Goal: Task Accomplishment & Management: Use online tool/utility

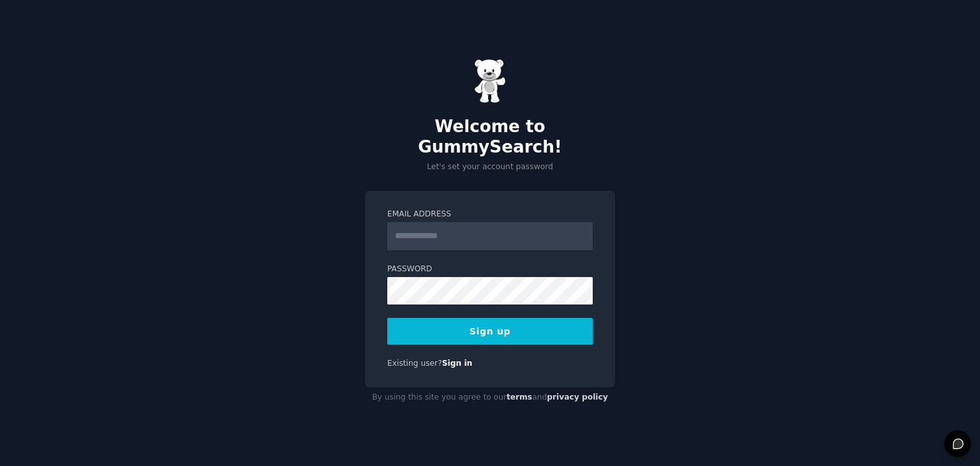
click at [461, 228] on input "Email Address" at bounding box center [489, 236] width 205 height 28
type input "**********"
click at [523, 323] on button "Sign up" at bounding box center [489, 331] width 205 height 27
click at [511, 319] on button "Sign up" at bounding box center [489, 331] width 205 height 27
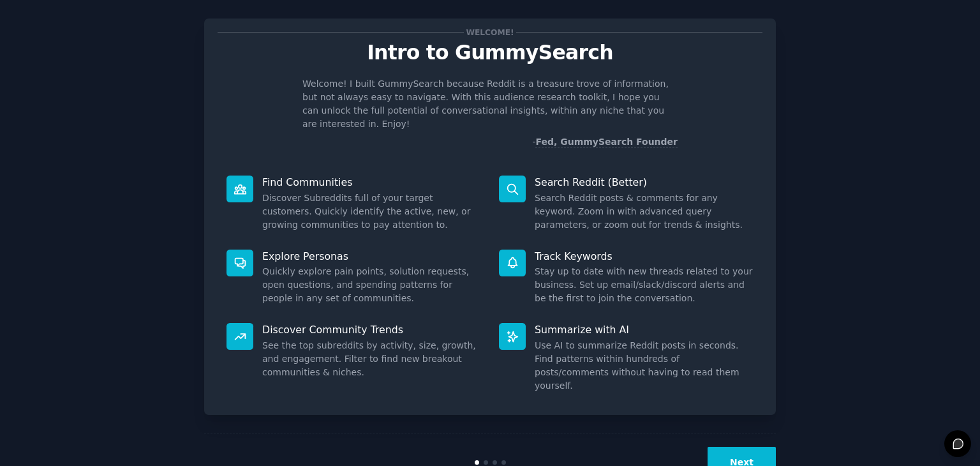
scroll to position [33, 0]
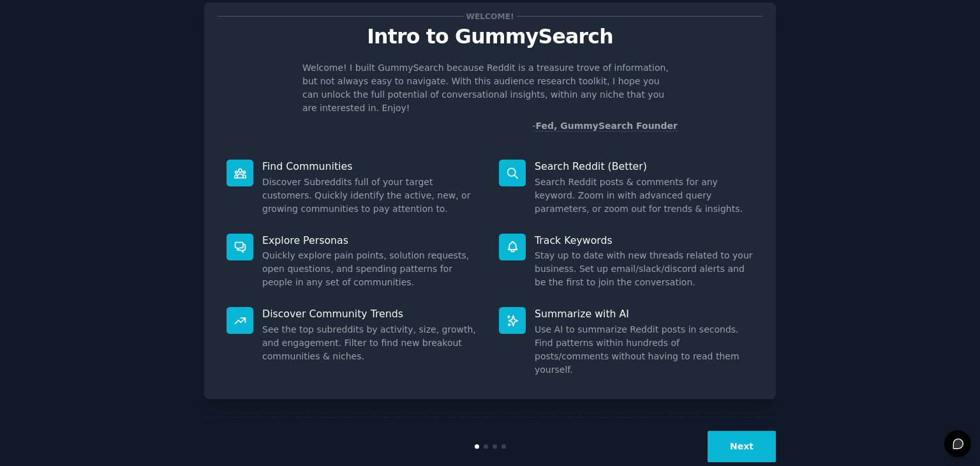
click at [743, 430] on button "Next" at bounding box center [741, 445] width 68 height 31
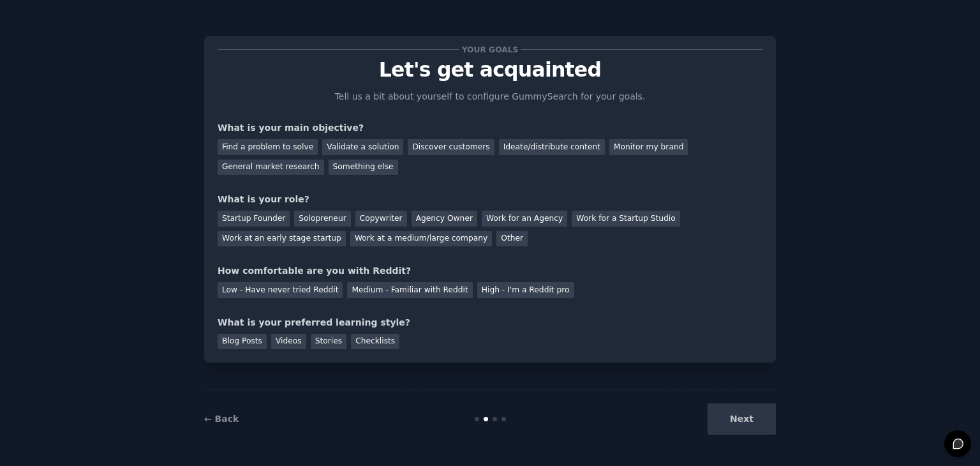
click at [740, 420] on div "Next" at bounding box center [680, 418] width 191 height 31
click at [298, 149] on div "Find a problem to solve" at bounding box center [267, 147] width 100 height 16
click at [740, 414] on div "Next" at bounding box center [680, 418] width 191 height 31
click at [306, 247] on div "Your goals Let's get acquainted Tell us a bit about yourself to configure Gummy…" at bounding box center [489, 199] width 545 height 300
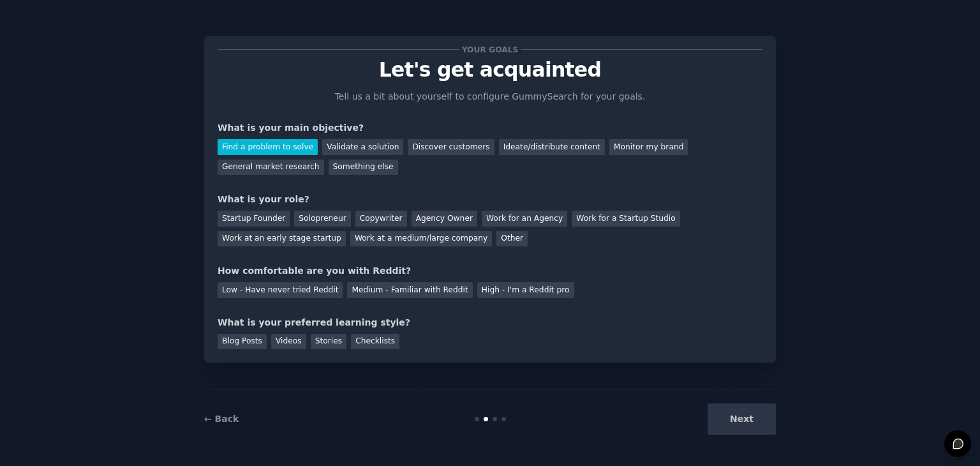
click at [350, 247] on div "Your goals Let's get acquainted Tell us a bit about yourself to configure Gummy…" at bounding box center [489, 199] width 545 height 300
click at [347, 289] on div "Medium - Familiar with Reddit" at bounding box center [409, 290] width 125 height 16
drag, startPoint x: 275, startPoint y: 294, endPoint x: 356, endPoint y: 295, distance: 81.6
click at [274, 294] on div "Low - Have never tried Reddit" at bounding box center [279, 290] width 125 height 16
drag, startPoint x: 763, startPoint y: 423, endPoint x: 756, endPoint y: 422, distance: 7.1
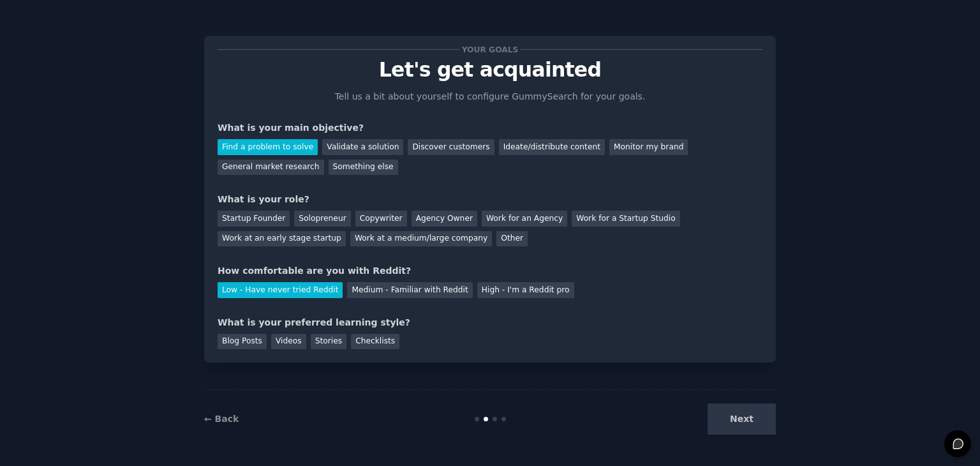
click at [761, 423] on div "Next" at bounding box center [680, 418] width 191 height 31
click at [239, 342] on div "Blog Posts" at bounding box center [241, 342] width 49 height 16
click at [727, 411] on div "Next" at bounding box center [680, 418] width 191 height 31
click at [742, 422] on div "Next" at bounding box center [680, 418] width 191 height 31
click at [321, 223] on div "Solopreneur" at bounding box center [322, 218] width 56 height 16
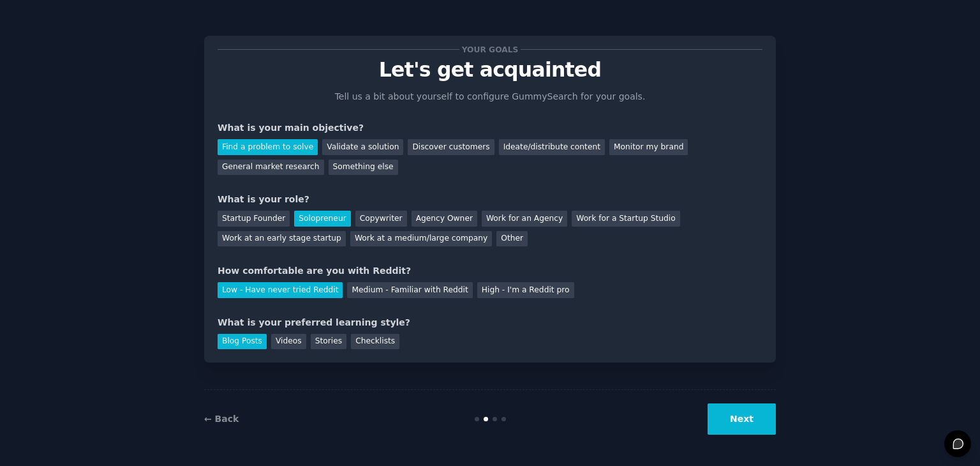
click at [735, 430] on button "Next" at bounding box center [741, 418] width 68 height 31
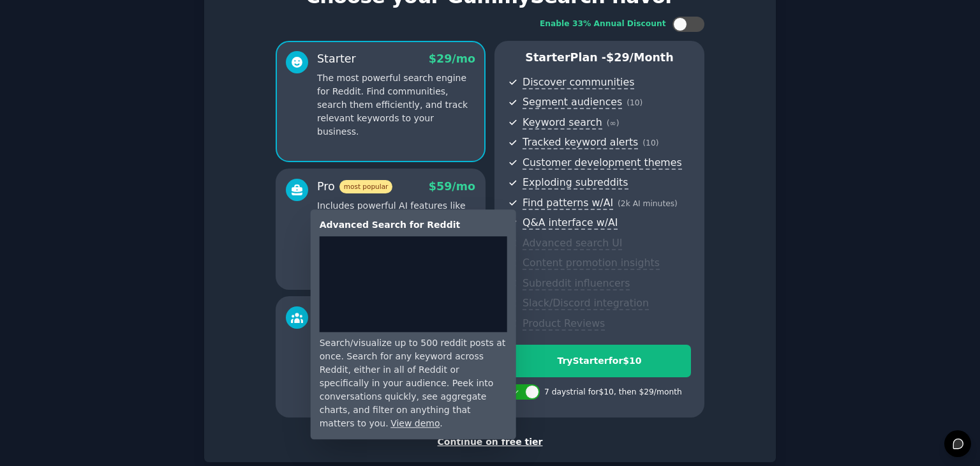
scroll to position [145, 0]
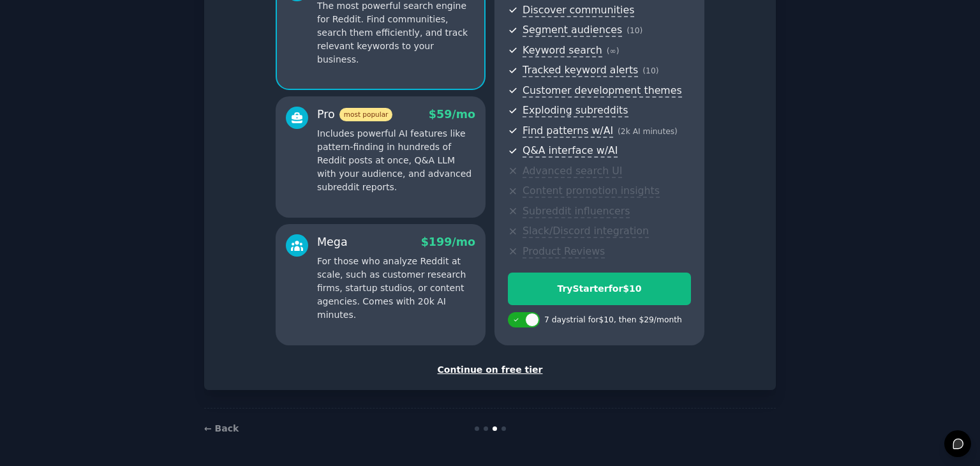
click at [500, 369] on div "Continue on free tier" at bounding box center [489, 369] width 545 height 13
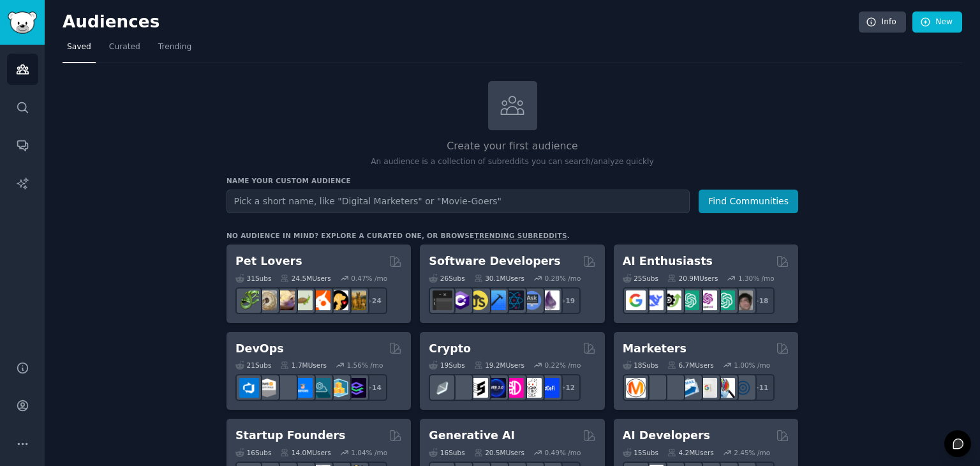
click at [352, 200] on input "text" at bounding box center [457, 201] width 463 height 24
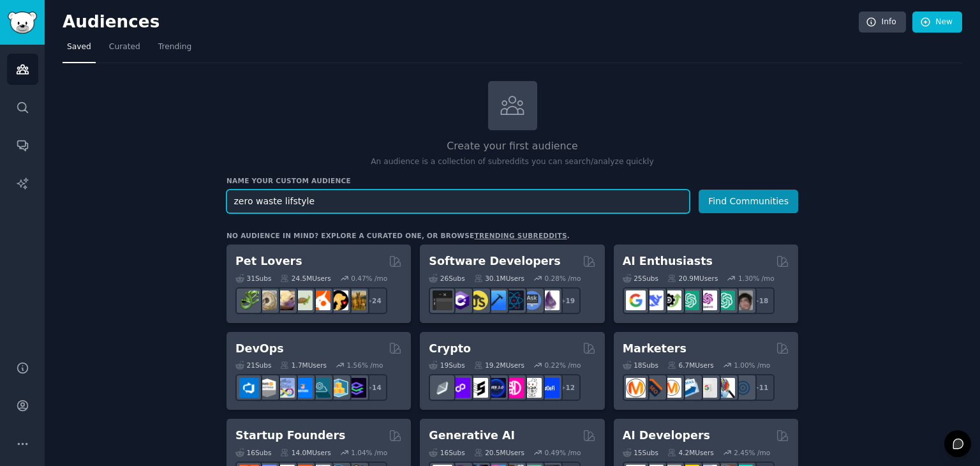
click at [698, 189] on button "Find Communities" at bounding box center [747, 201] width 99 height 24
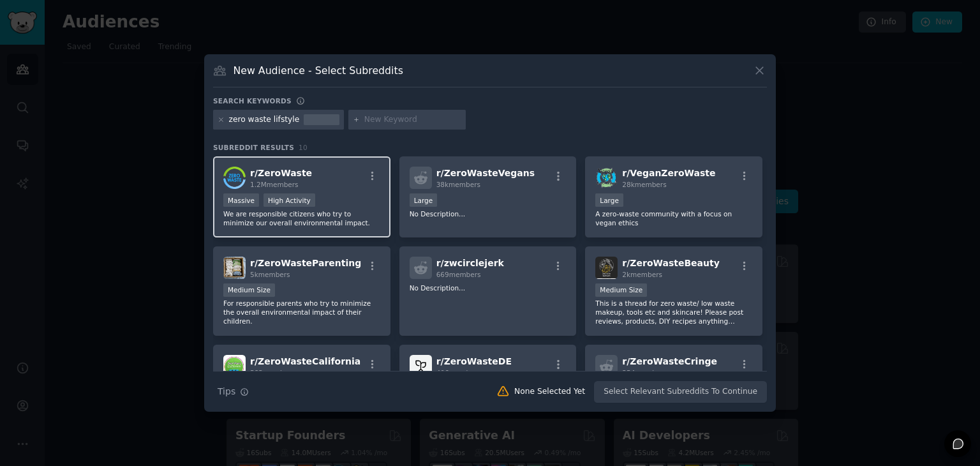
click at [356, 193] on div "Massive High Activity" at bounding box center [301, 201] width 157 height 16
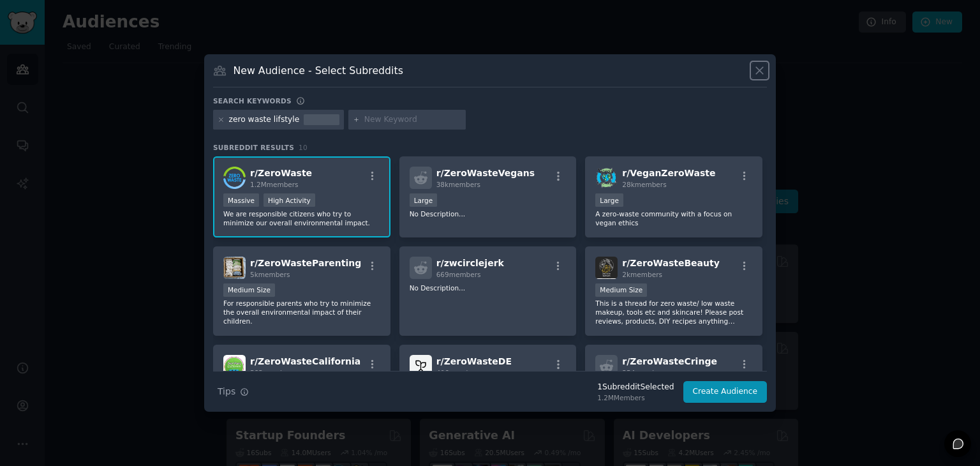
click at [762, 73] on icon at bounding box center [759, 70] width 7 height 7
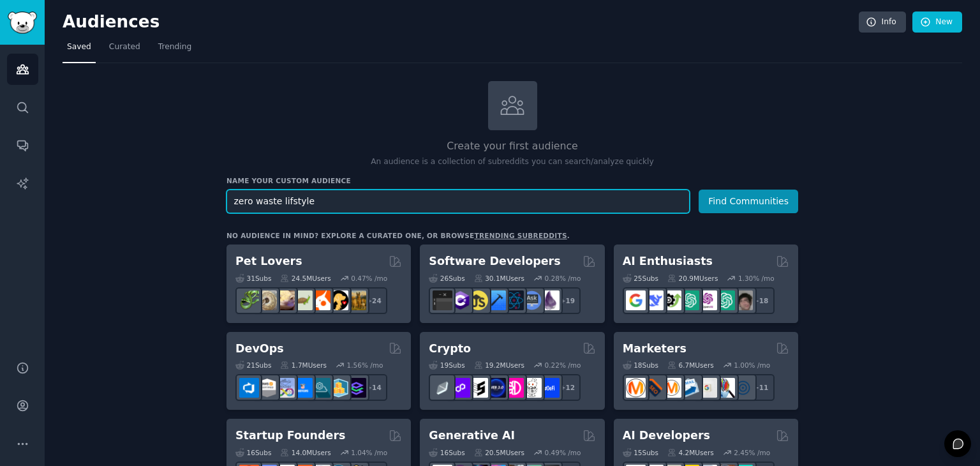
drag, startPoint x: 425, startPoint y: 195, endPoint x: 234, endPoint y: 230, distance: 194.0
click at [698, 189] on button "Find Communities" at bounding box center [747, 201] width 99 height 24
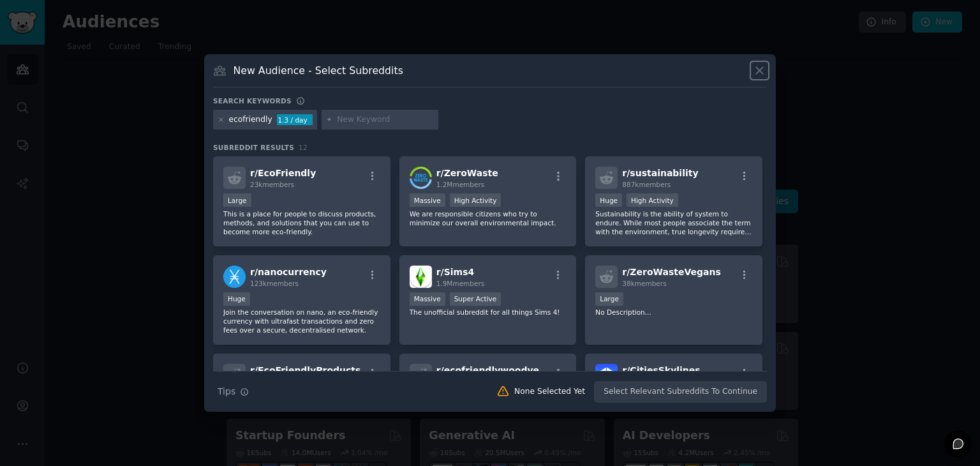
click at [760, 70] on icon at bounding box center [759, 70] width 7 height 7
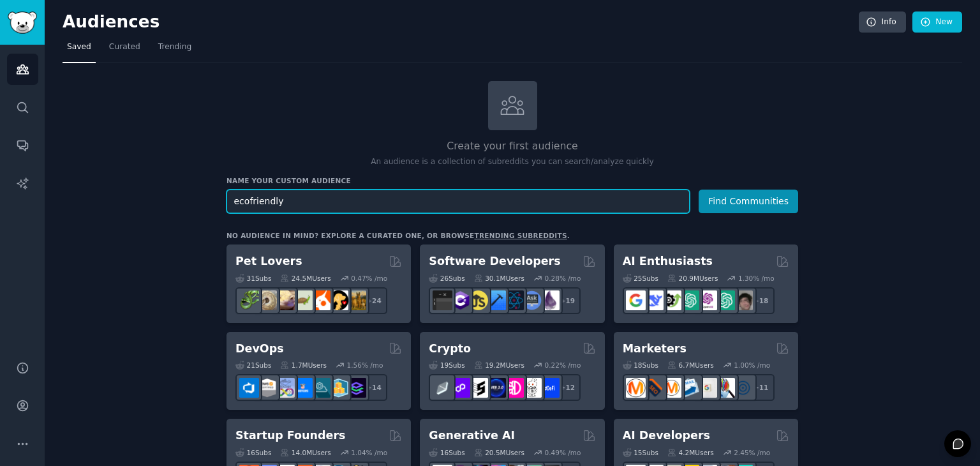
drag, startPoint x: 159, startPoint y: 206, endPoint x: 136, endPoint y: 206, distance: 23.0
type input "zero waste"
click at [698, 189] on button "Find Communities" at bounding box center [747, 201] width 99 height 24
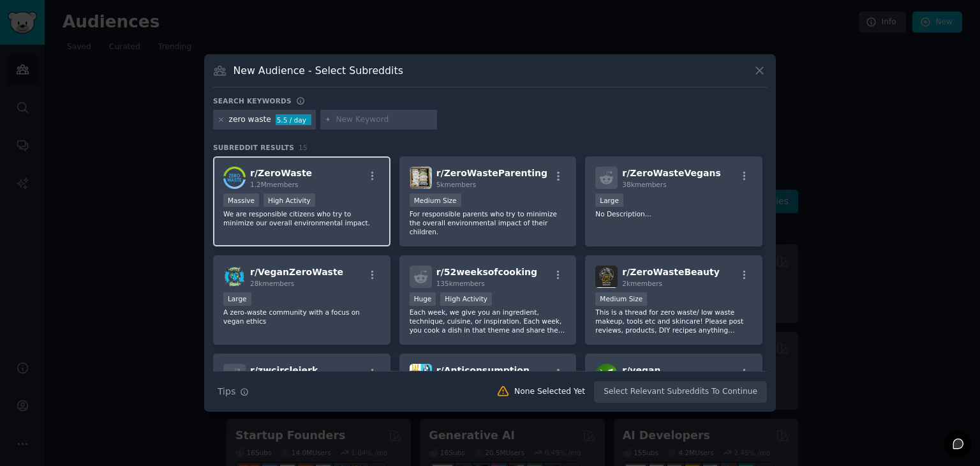
click at [332, 192] on div "r/ ZeroWaste 1.2M members Massive High Activity We are responsible citizens who…" at bounding box center [301, 201] width 177 height 90
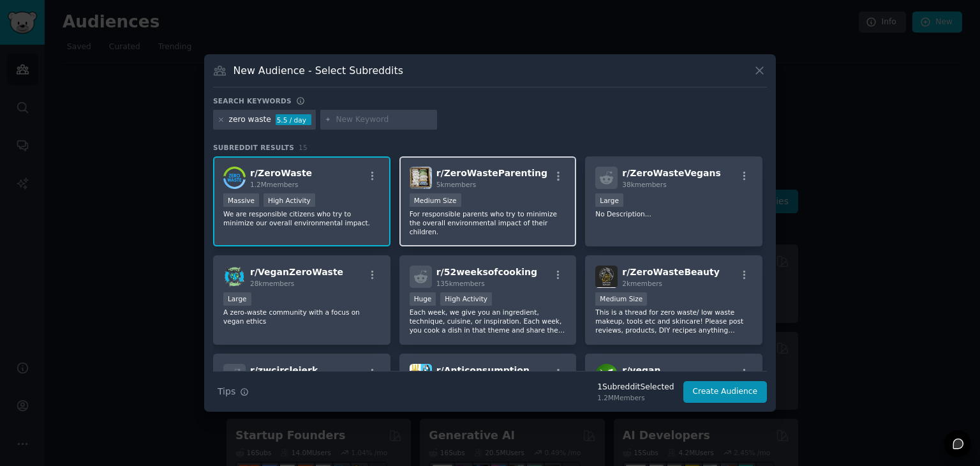
click at [490, 200] on div "1000 - 10,000 members Medium Size" at bounding box center [487, 201] width 157 height 16
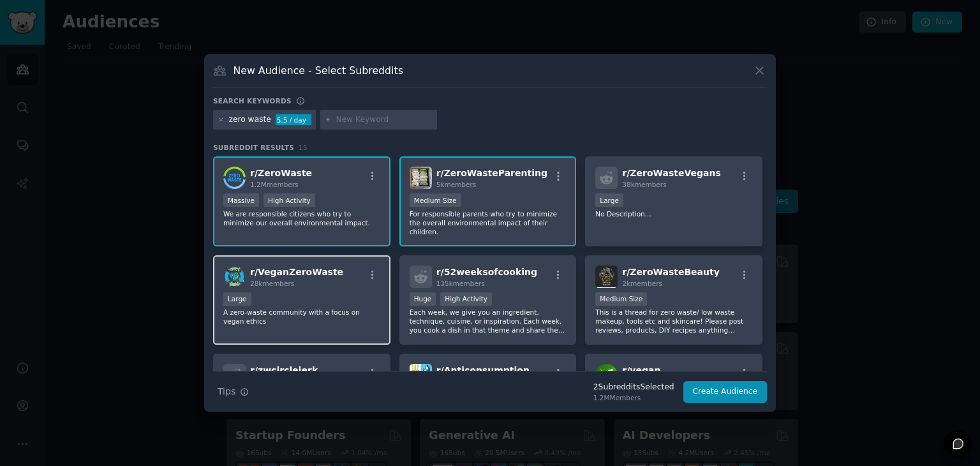
click at [320, 292] on div "Large" at bounding box center [301, 300] width 157 height 16
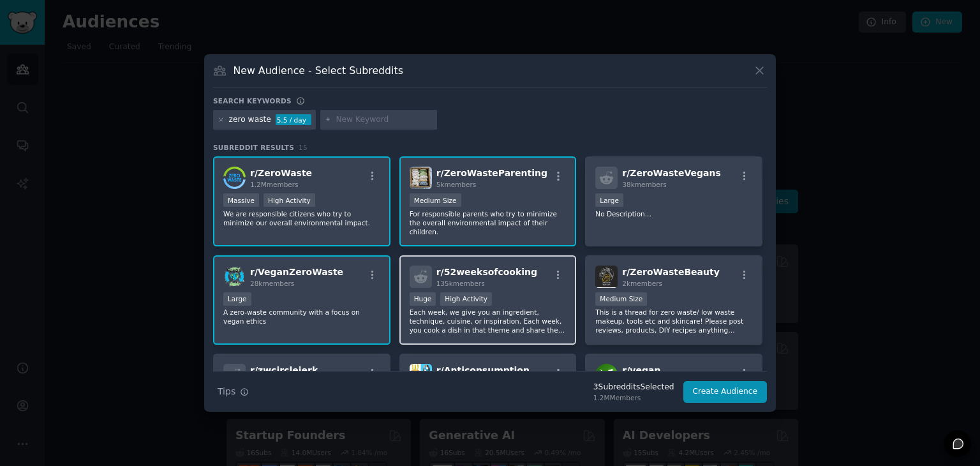
click at [556, 292] on div ">= 80th percentile for submissions / day Huge High Activity" at bounding box center [487, 300] width 157 height 16
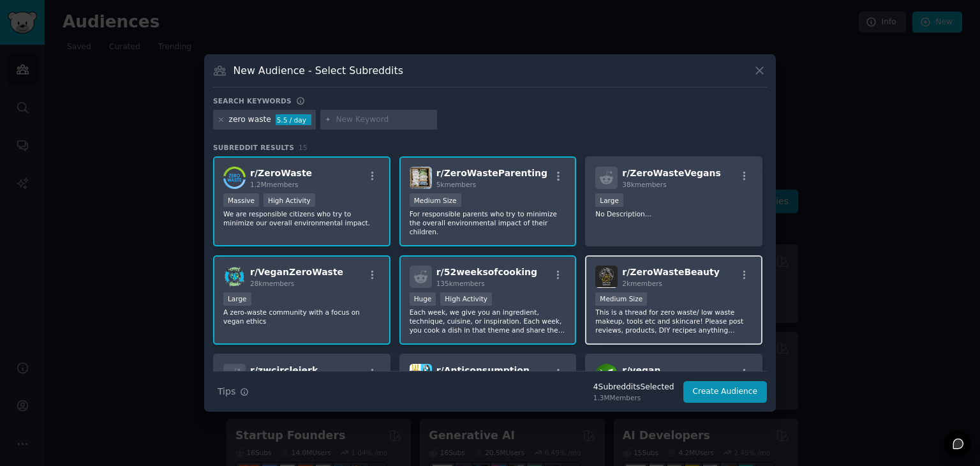
click at [661, 292] on div "1000 - 10,000 members Medium Size" at bounding box center [673, 300] width 157 height 16
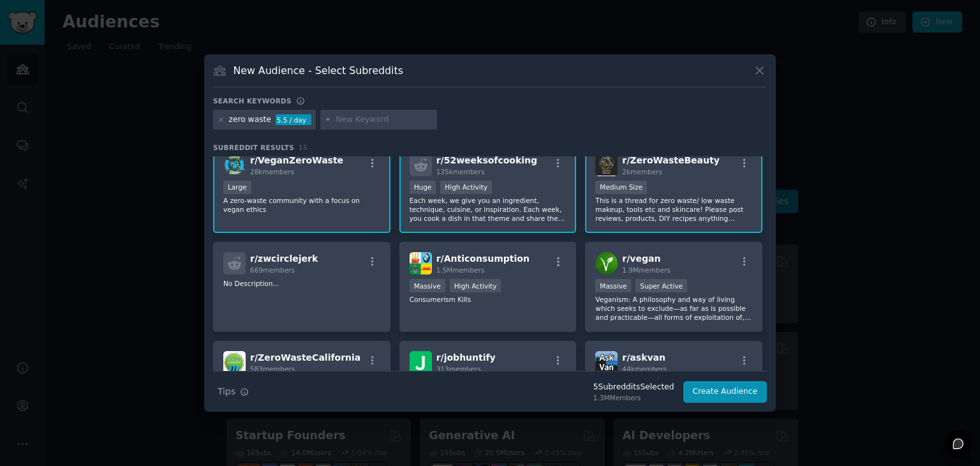
scroll to position [128, 0]
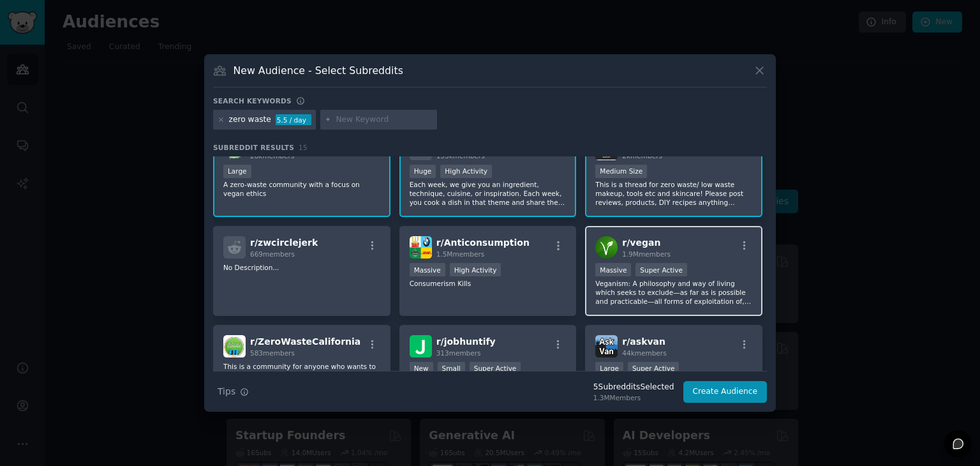
click at [679, 279] on p "Veganism: A philosophy and way of living which seeks to exclude—as far as is po…" at bounding box center [673, 292] width 157 height 27
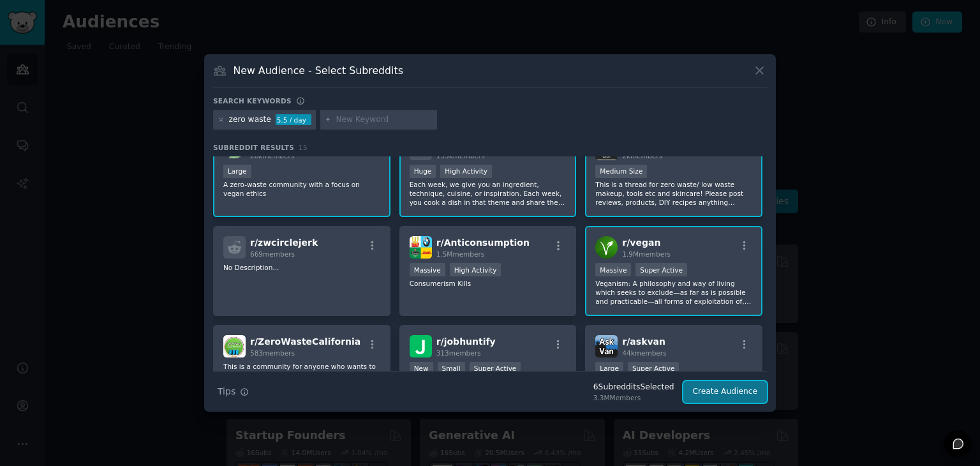
click at [706, 390] on button "Create Audience" at bounding box center [725, 392] width 84 height 22
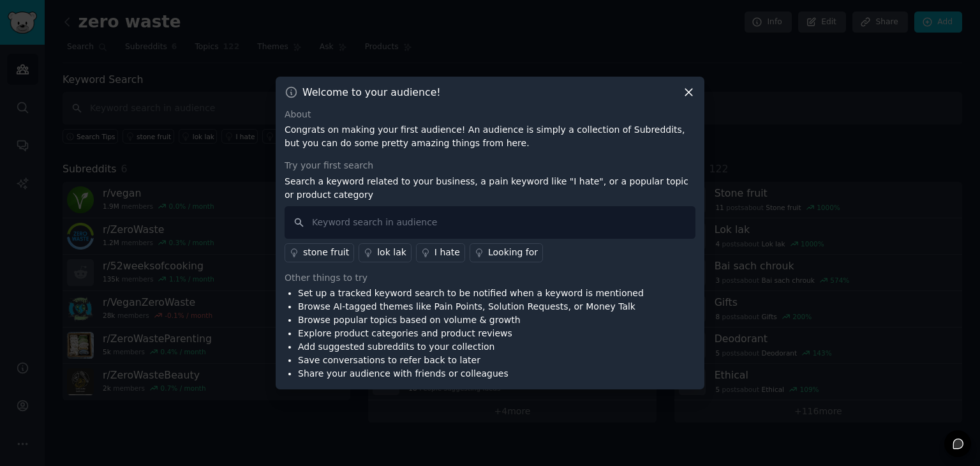
click at [689, 91] on icon at bounding box center [688, 92] width 7 height 7
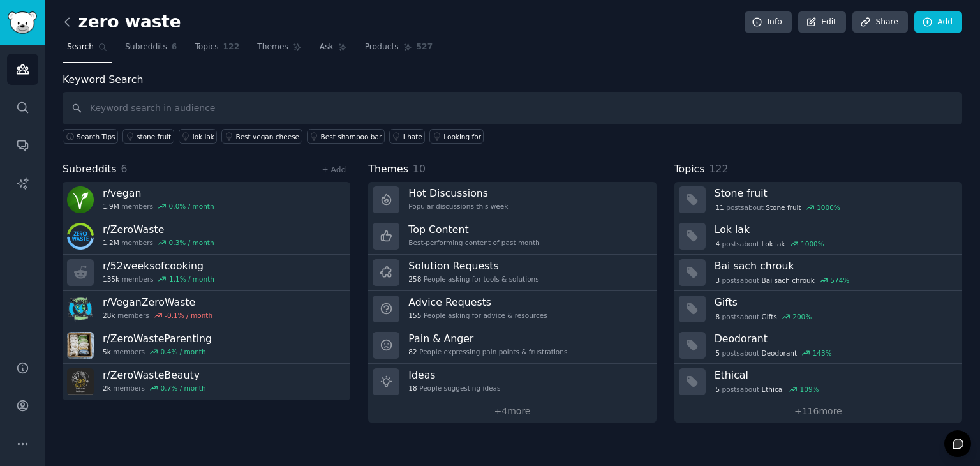
click at [69, 18] on icon at bounding box center [67, 21] width 13 height 13
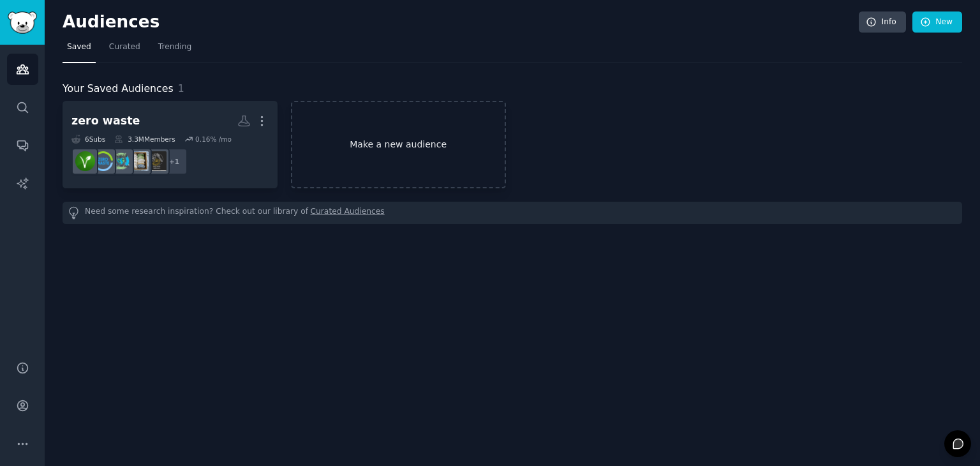
click at [360, 168] on link "Make a new audience" at bounding box center [398, 144] width 215 height 87
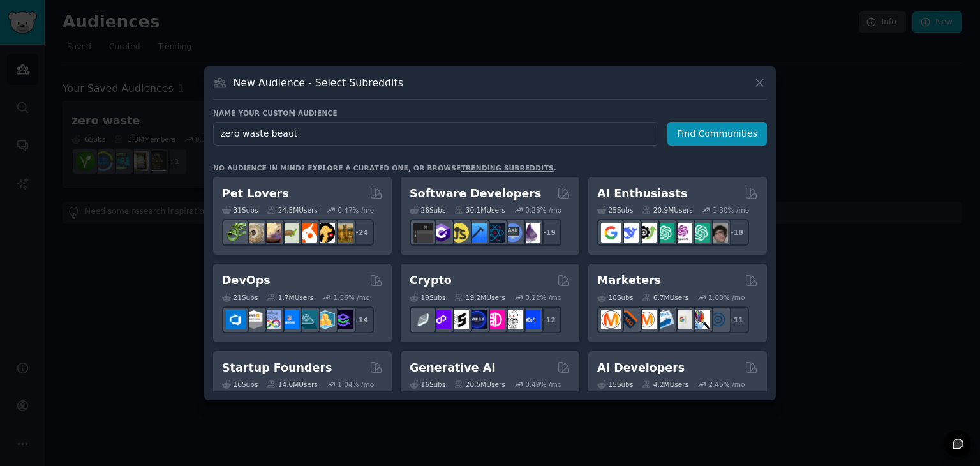
type input "zero waste beauty"
click button "Find Communities" at bounding box center [716, 134] width 99 height 24
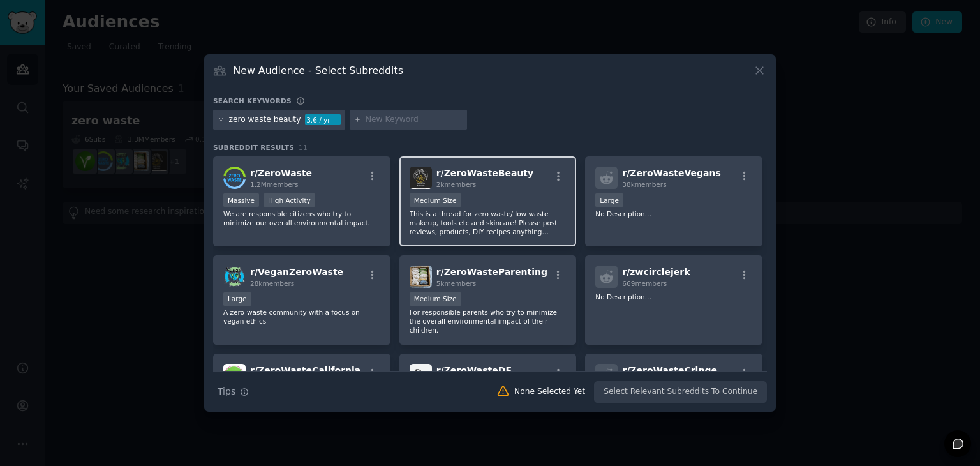
click at [497, 187] on div "2k members" at bounding box center [485, 184] width 98 height 9
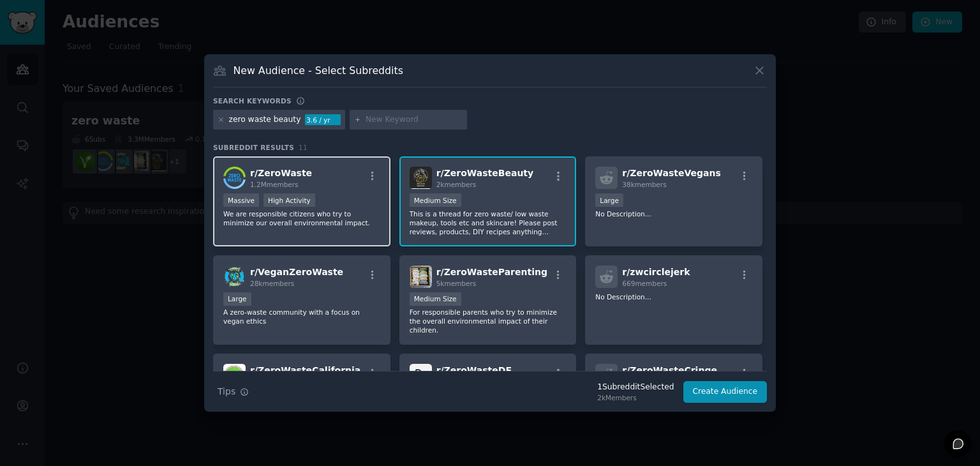
click at [322, 202] on div "Massive High Activity" at bounding box center [301, 201] width 157 height 16
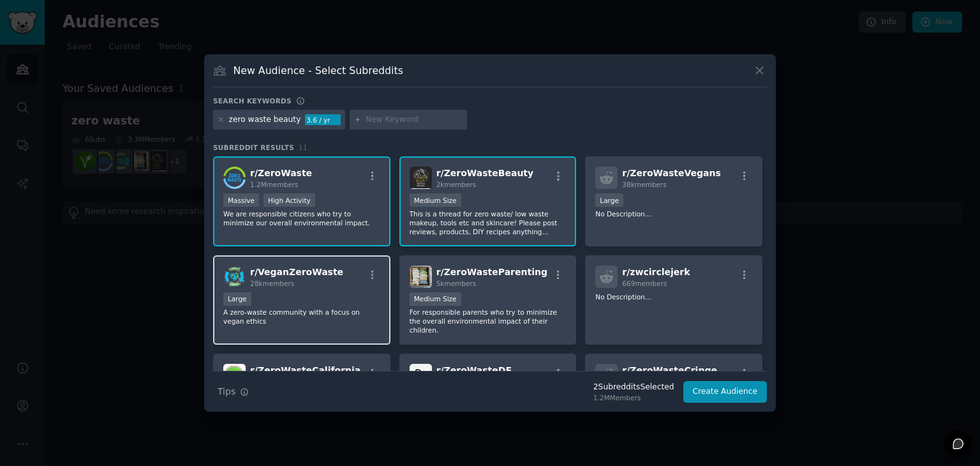
click at [360, 289] on div "r/ VeganZeroWaste 28k members Large A zero-waste community with a focus on vega…" at bounding box center [301, 300] width 177 height 90
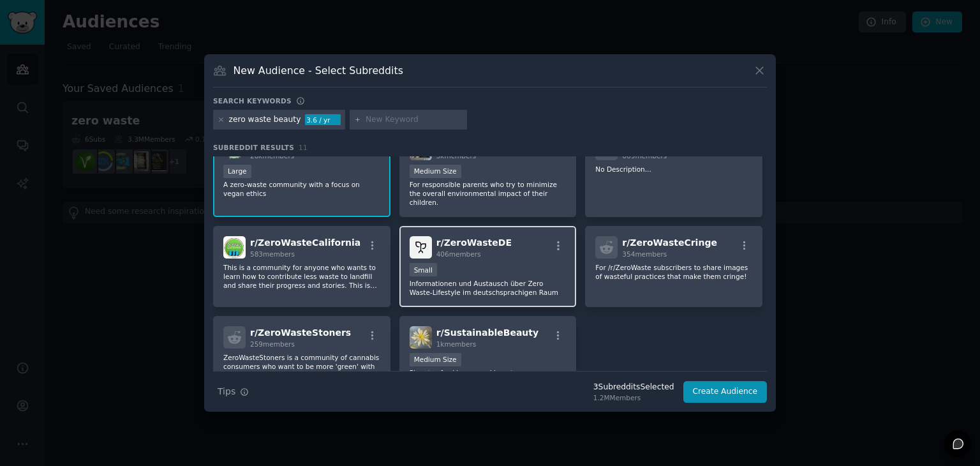
scroll to position [180, 0]
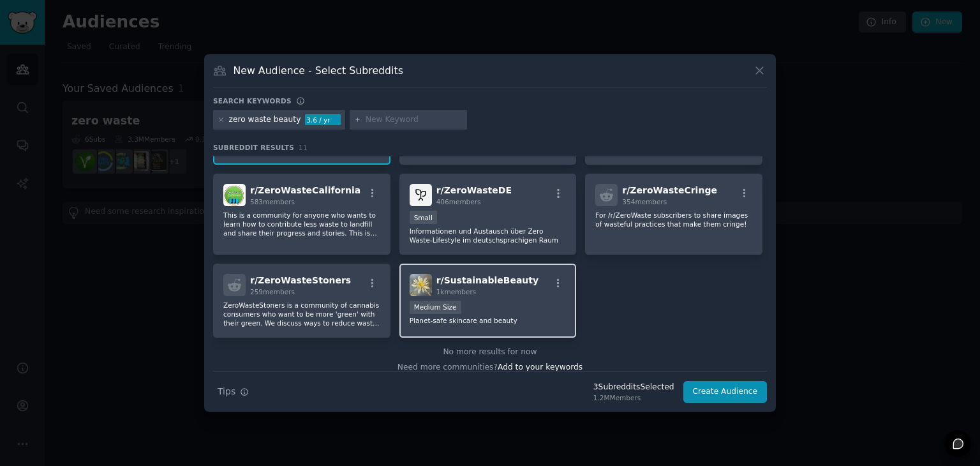
click at [488, 287] on div "r/ SustainableBeauty 1k members 1000 - 10,000 members Medium Size Planet-safe s…" at bounding box center [487, 300] width 177 height 74
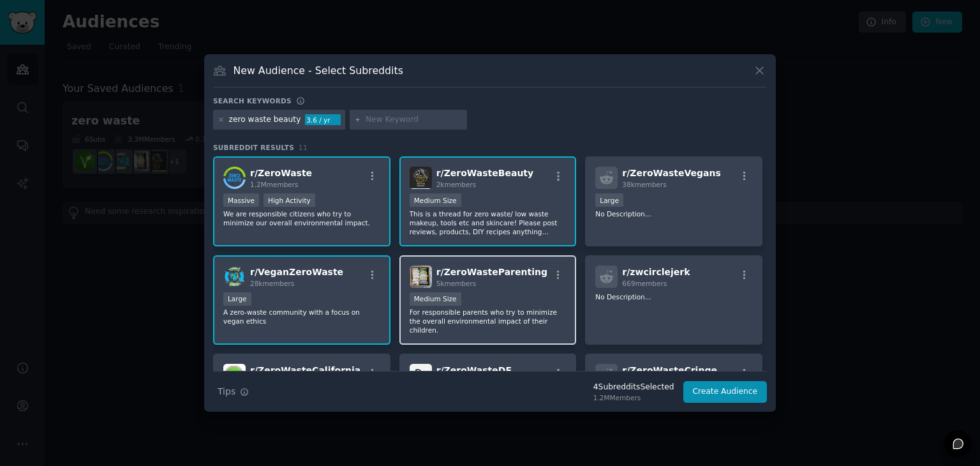
scroll to position [0, 0]
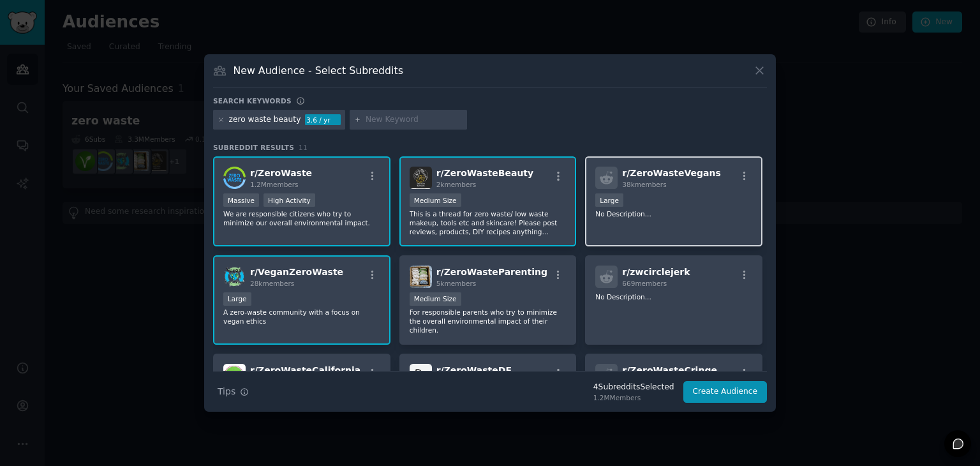
click at [636, 209] on p "No Description..." at bounding box center [673, 213] width 157 height 9
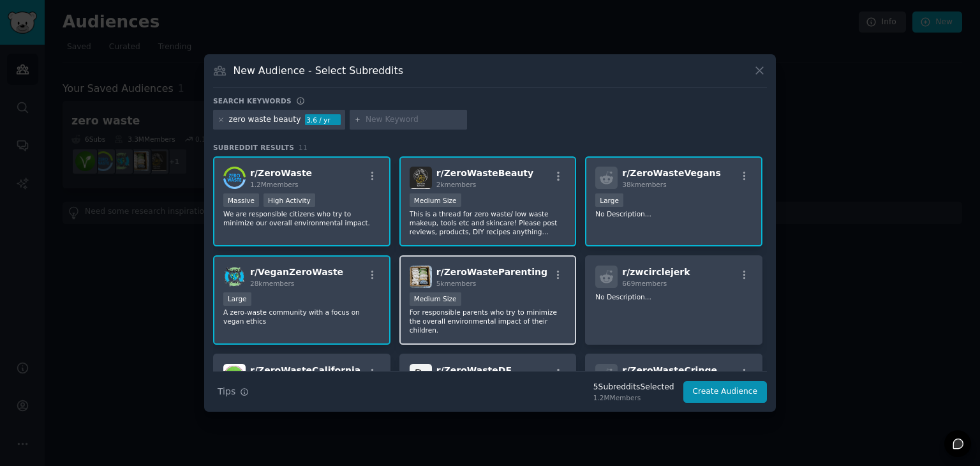
click at [511, 302] on div "Medium Size" at bounding box center [487, 300] width 157 height 16
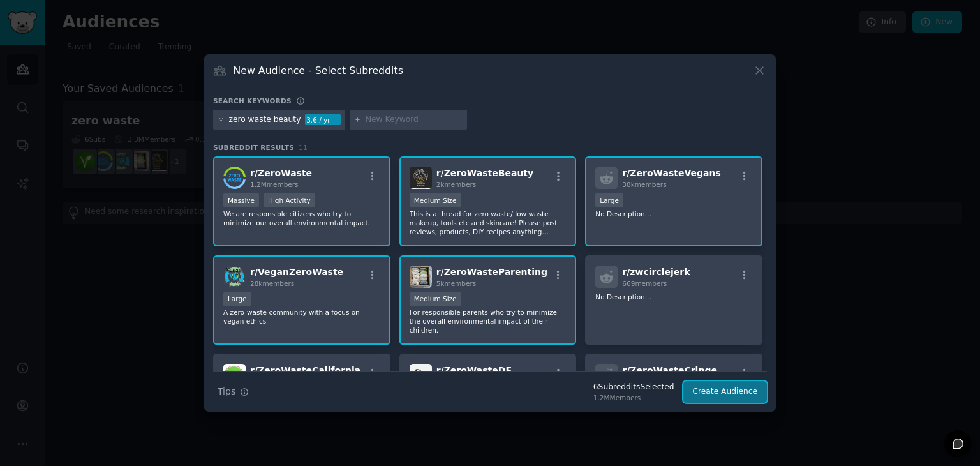
click at [721, 383] on button "Create Audience" at bounding box center [725, 392] width 84 height 22
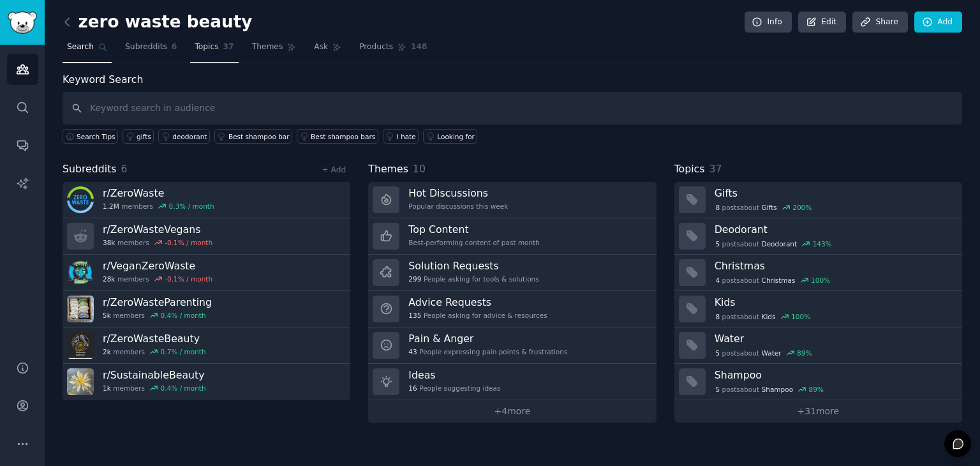
click at [195, 56] on link "Topics 37" at bounding box center [214, 50] width 48 height 26
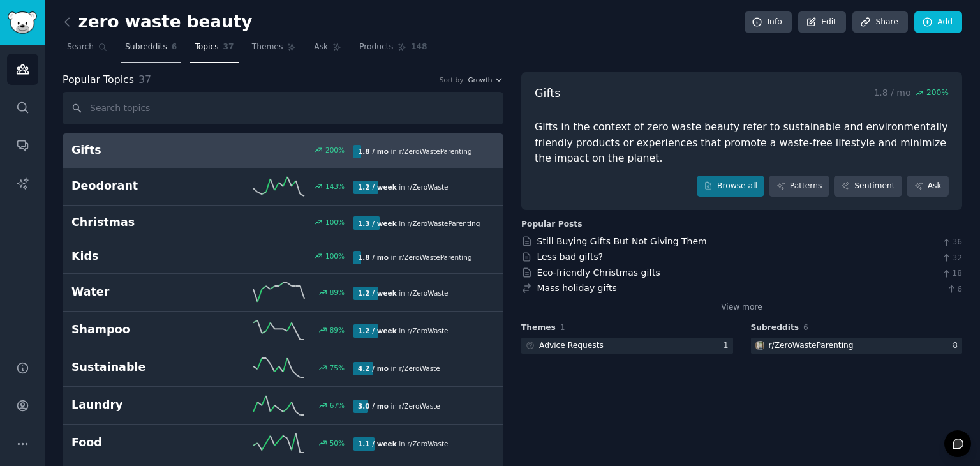
click at [172, 52] on span "6" at bounding box center [175, 46] width 6 height 11
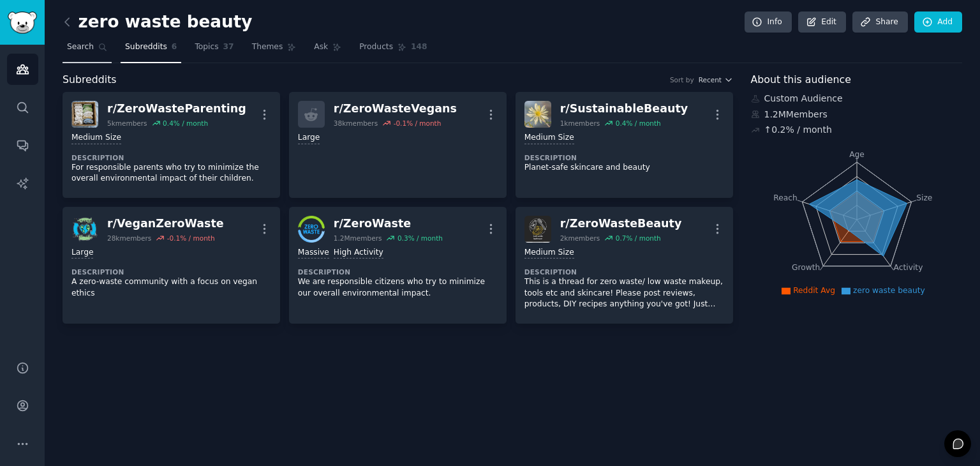
click at [100, 52] on link "Search" at bounding box center [86, 50] width 49 height 26
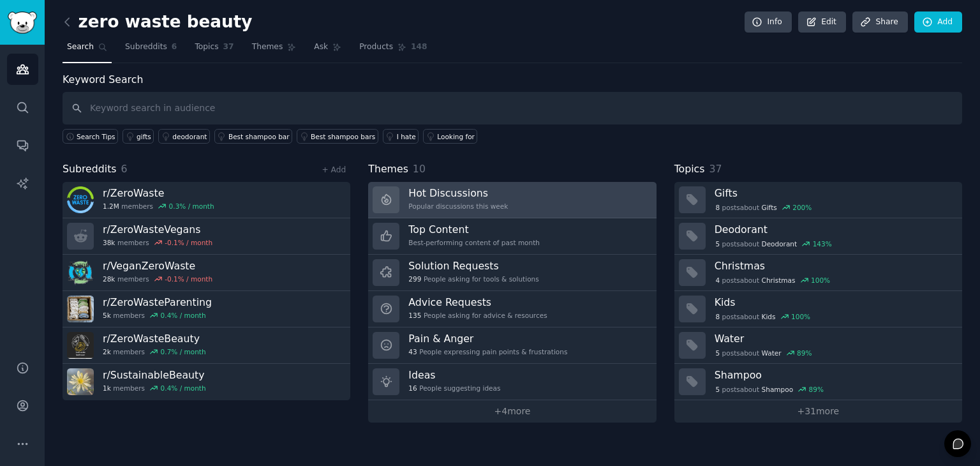
click at [436, 193] on h3 "Hot Discussions" at bounding box center [457, 192] width 99 height 13
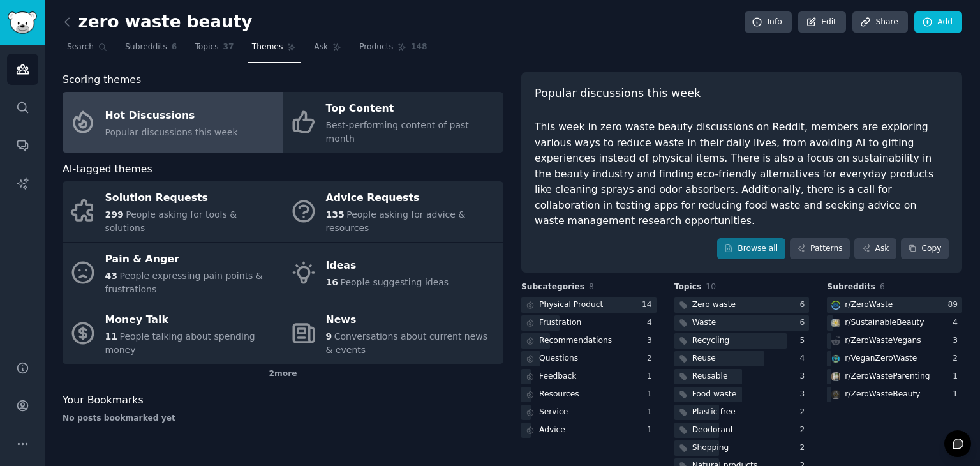
scroll to position [11, 0]
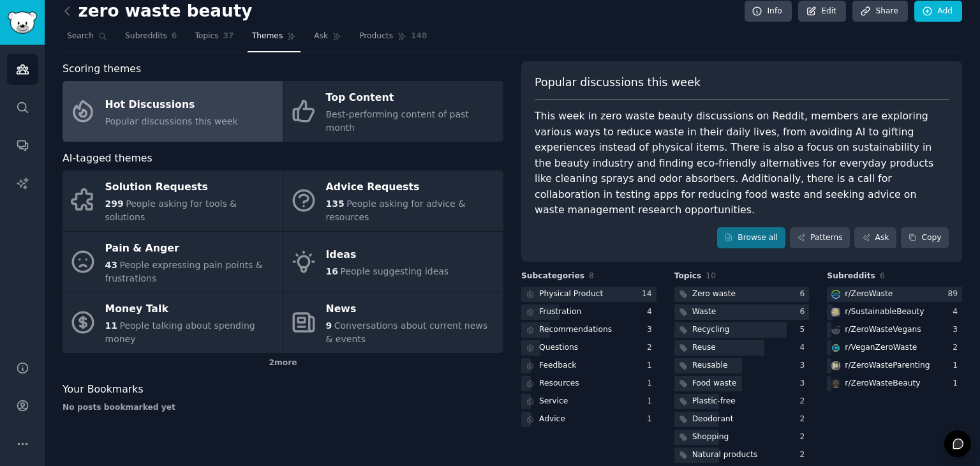
click at [595, 77] on span "Popular discussions this week" at bounding box center [617, 83] width 166 height 16
copy span "discussions"
click at [405, 415] on div "Scoring themes Hot Discussions Popular discussions this week Top Content Best-p…" at bounding box center [282, 263] width 441 height 404
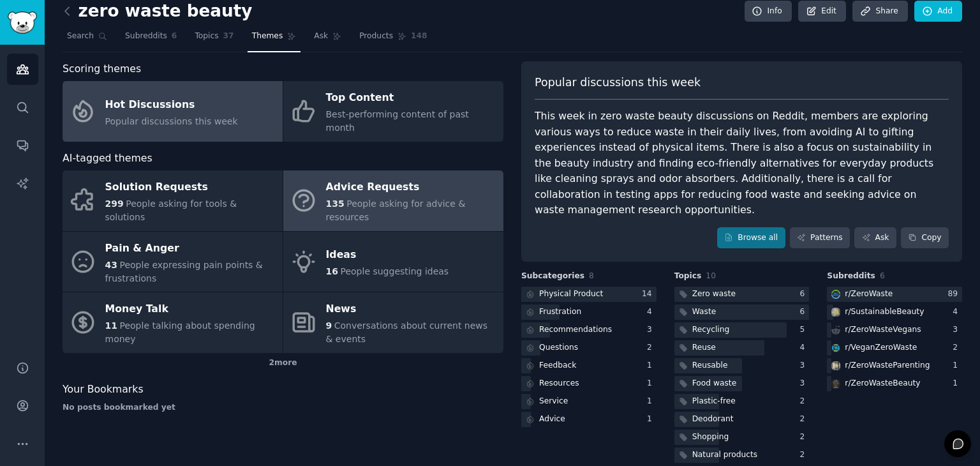
click at [413, 177] on div "Advice Requests" at bounding box center [411, 187] width 171 height 20
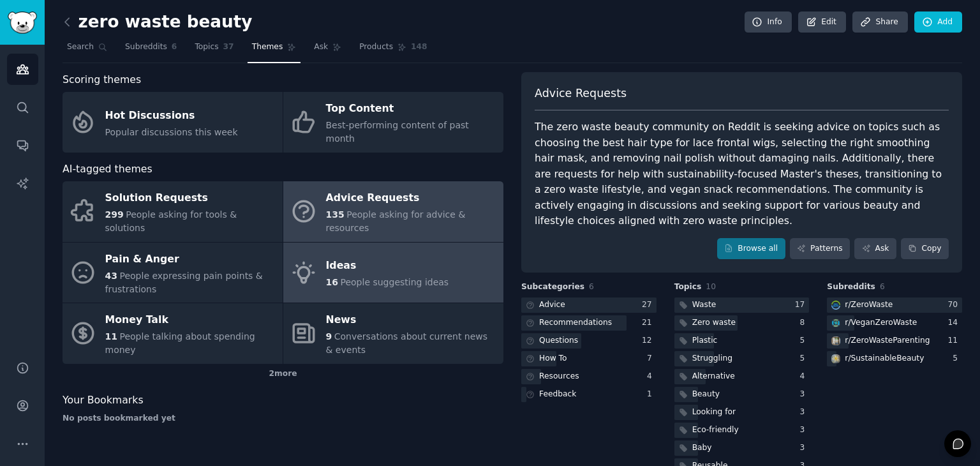
click at [403, 277] on span "People suggesting ideas" at bounding box center [394, 282] width 108 height 10
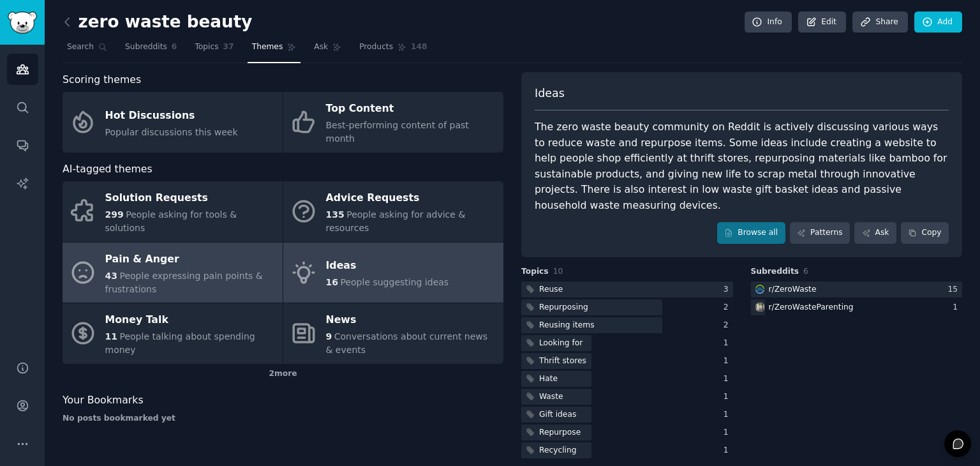
click at [207, 270] on span "People expressing pain points & frustrations" at bounding box center [184, 282] width 158 height 24
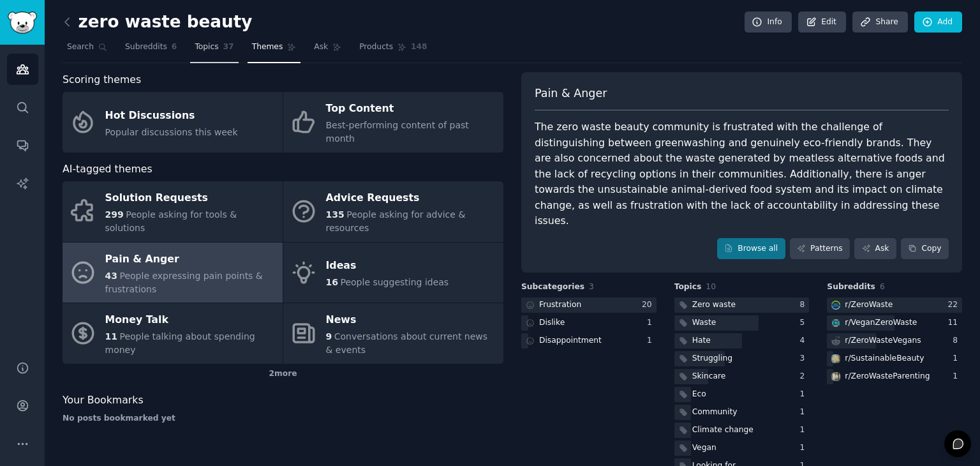
click at [195, 50] on span "Topics" at bounding box center [207, 46] width 24 height 11
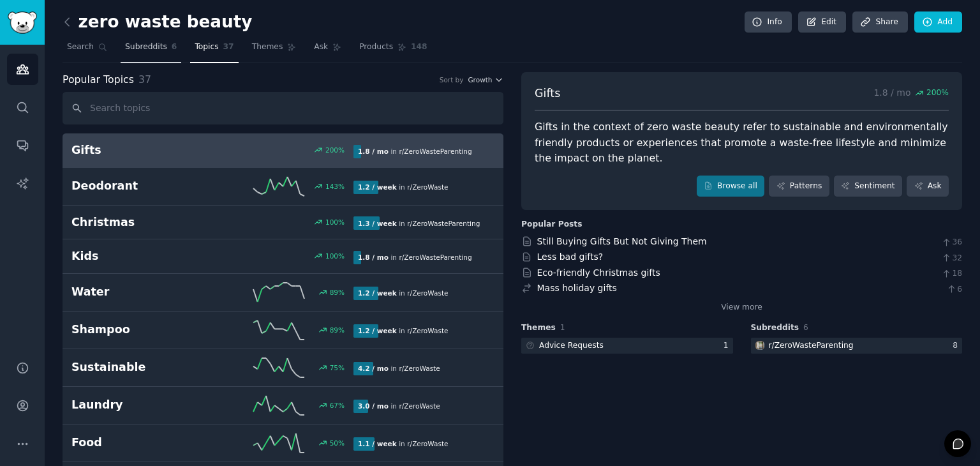
click at [167, 55] on link "Subreddits 6" at bounding box center [151, 50] width 61 height 26
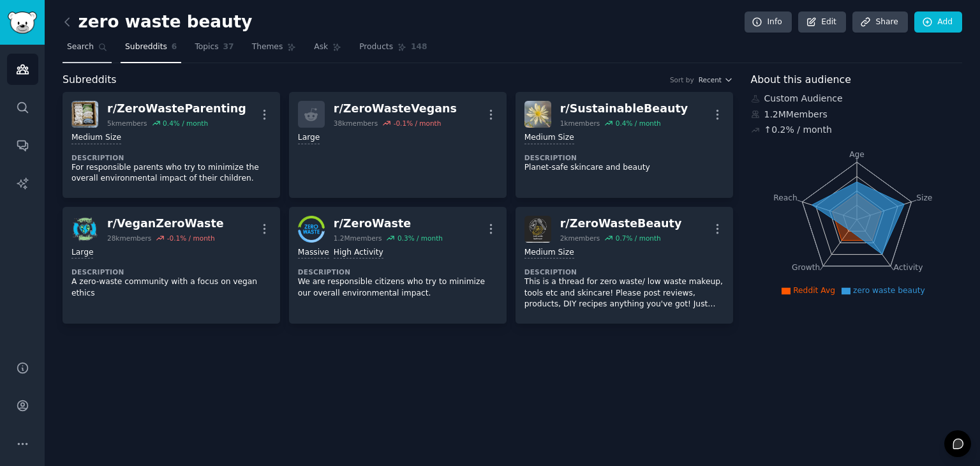
click at [94, 57] on link "Search" at bounding box center [86, 50] width 49 height 26
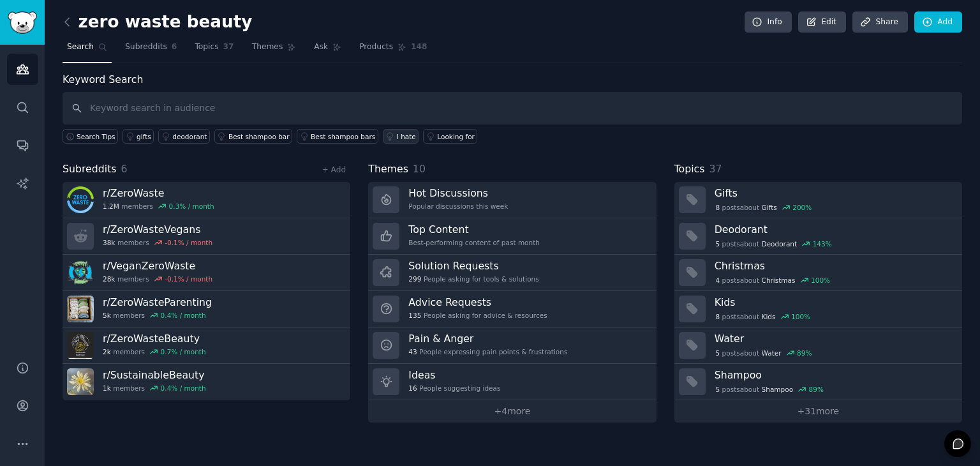
click at [383, 134] on link "I hate" at bounding box center [401, 136] width 36 height 15
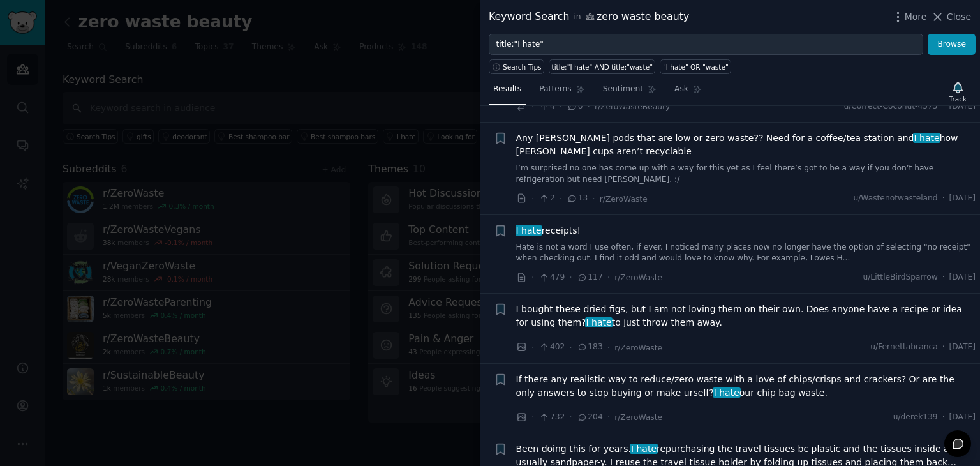
scroll to position [191, 0]
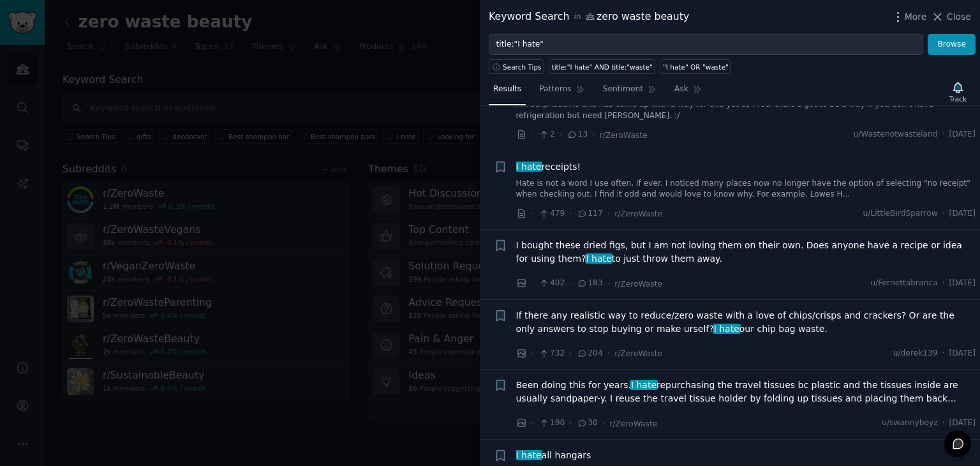
click at [380, 68] on div at bounding box center [490, 233] width 980 height 466
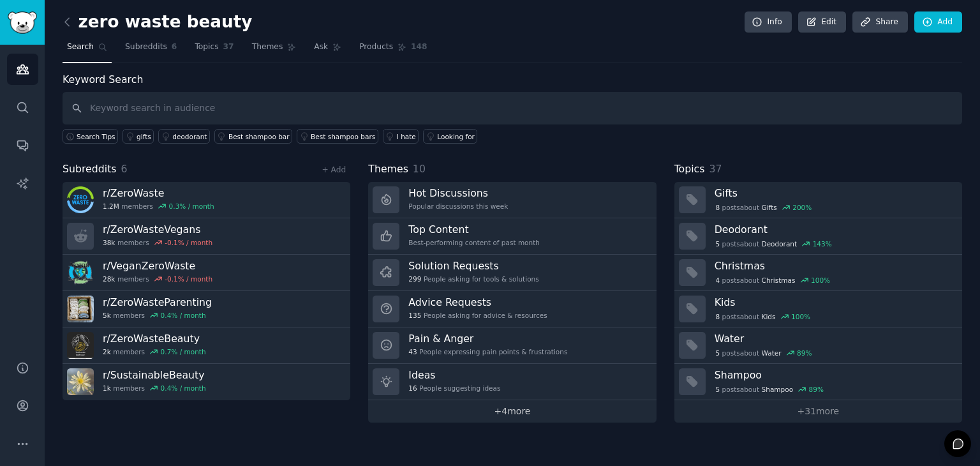
click at [568, 406] on link "+ 4 more" at bounding box center [512, 411] width 288 height 22
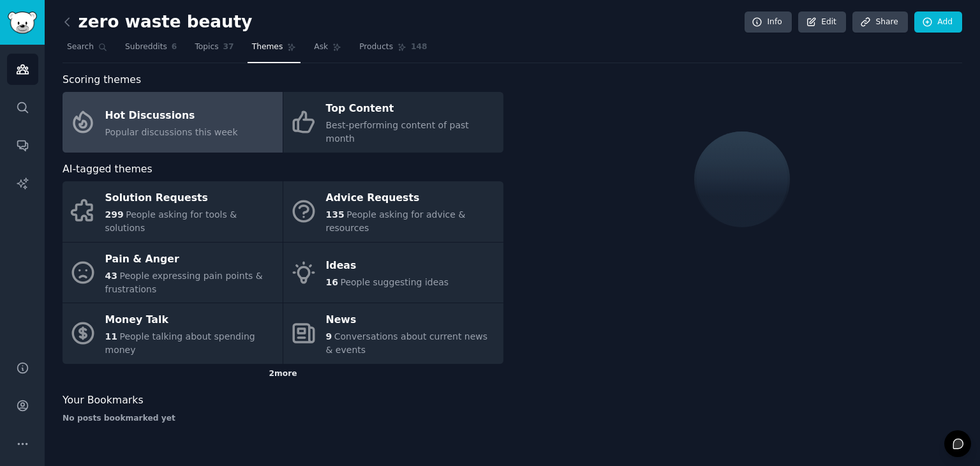
click at [274, 364] on div "2 more" at bounding box center [282, 374] width 441 height 20
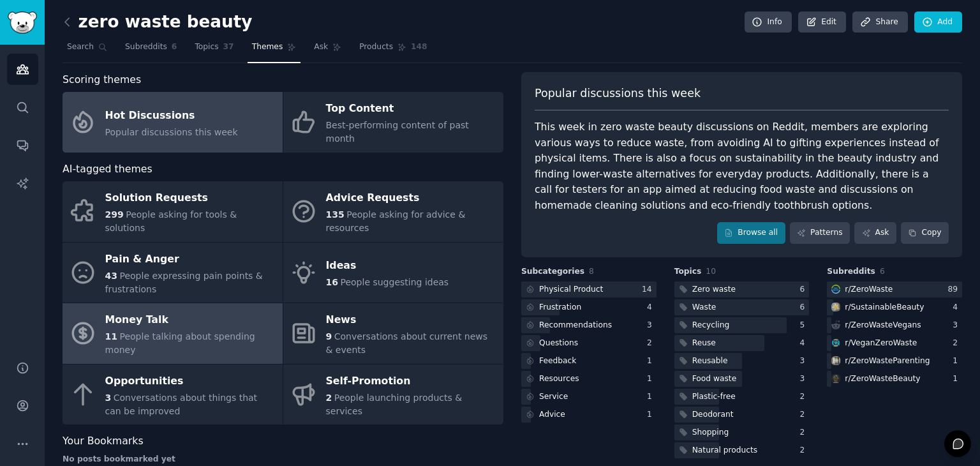
click at [219, 310] on div "Money Talk" at bounding box center [190, 320] width 171 height 20
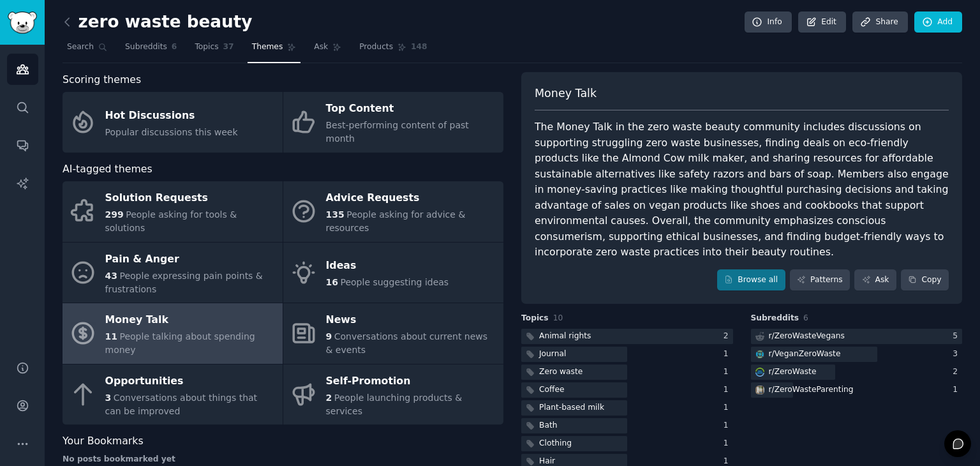
scroll to position [43, 0]
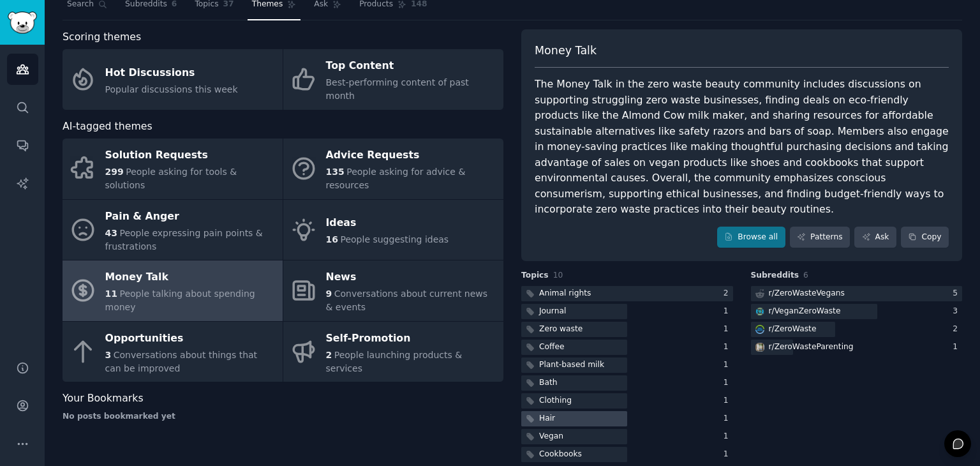
click at [577, 411] on div at bounding box center [574, 419] width 106 height 16
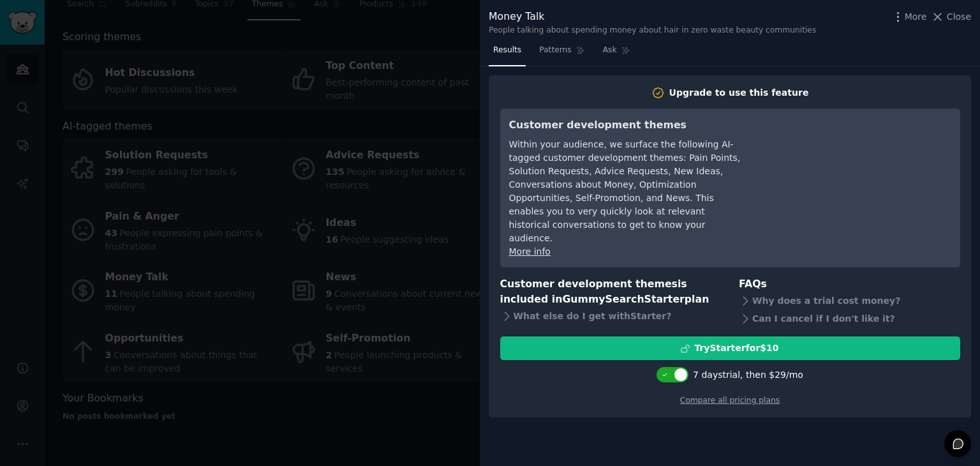
click at [399, 363] on div at bounding box center [490, 233] width 980 height 466
